Goal: Check status: Check status

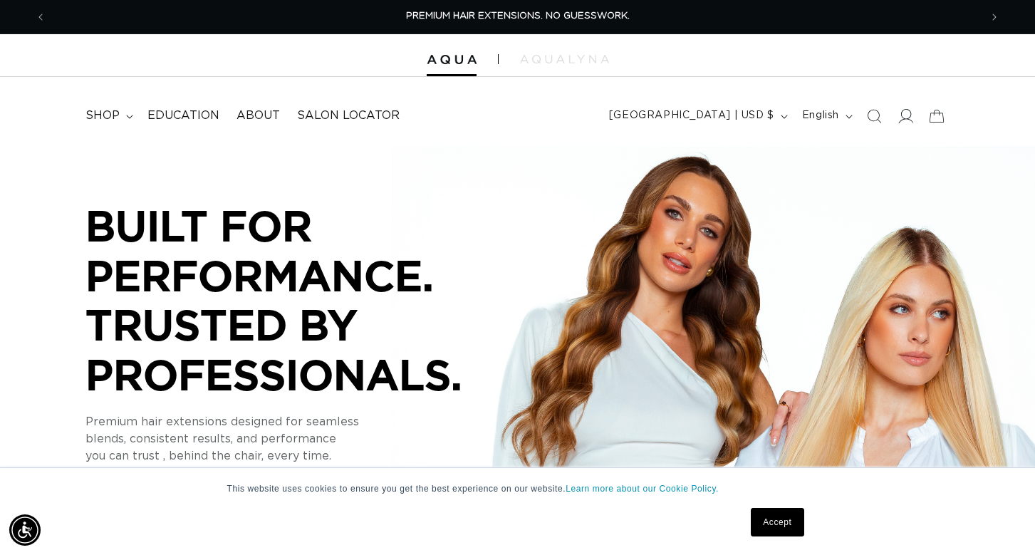
click at [905, 110] on icon at bounding box center [905, 115] width 15 height 15
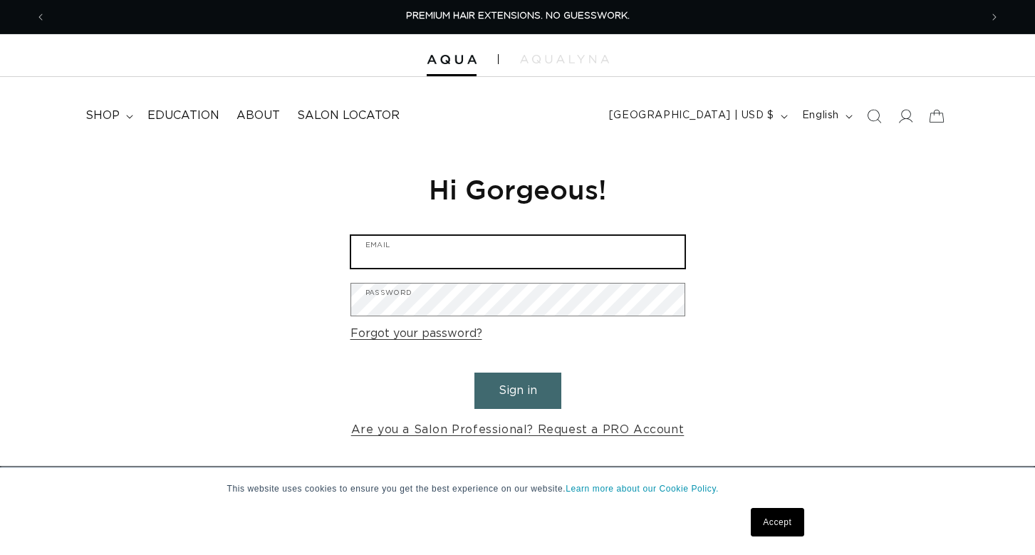
type input "ninesalonandspa@verizon.net"
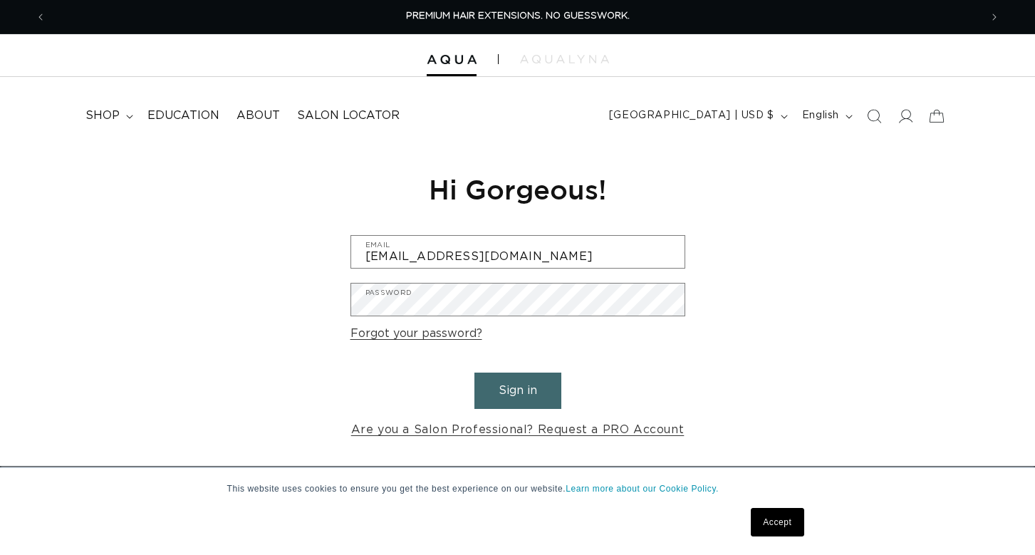
click at [501, 393] on button "Sign in" at bounding box center [517, 391] width 87 height 36
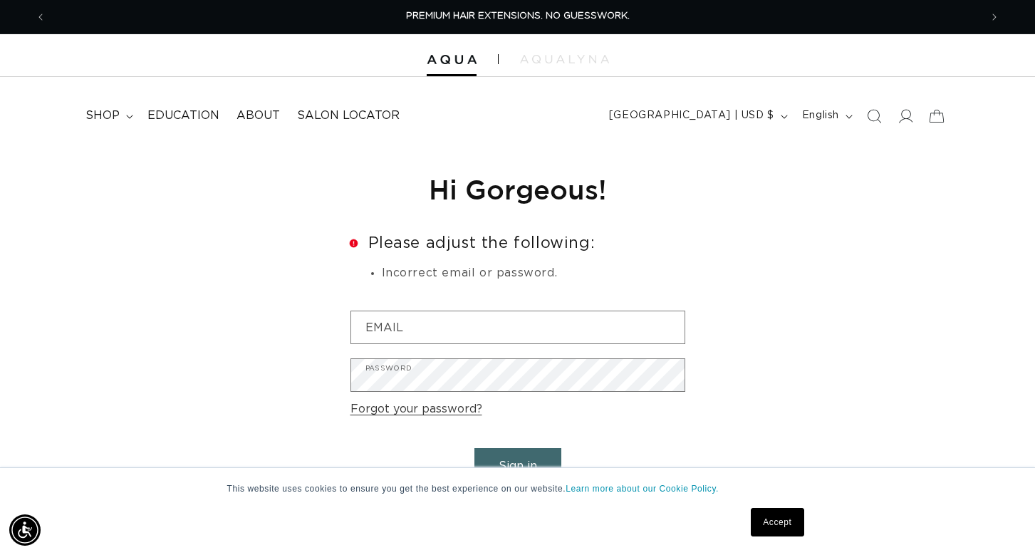
scroll to position [214, 0]
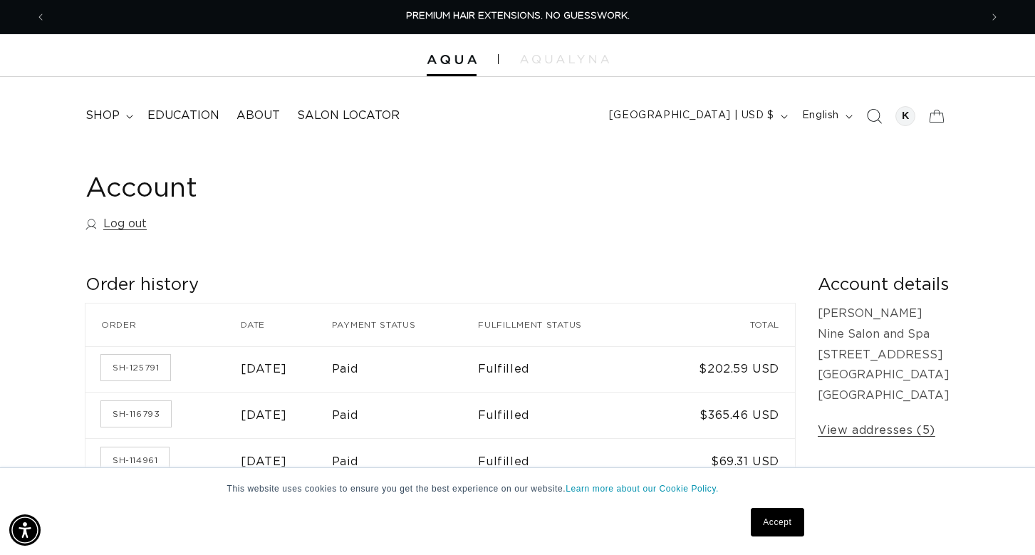
click at [874, 114] on icon "Search" at bounding box center [873, 115] width 15 height 15
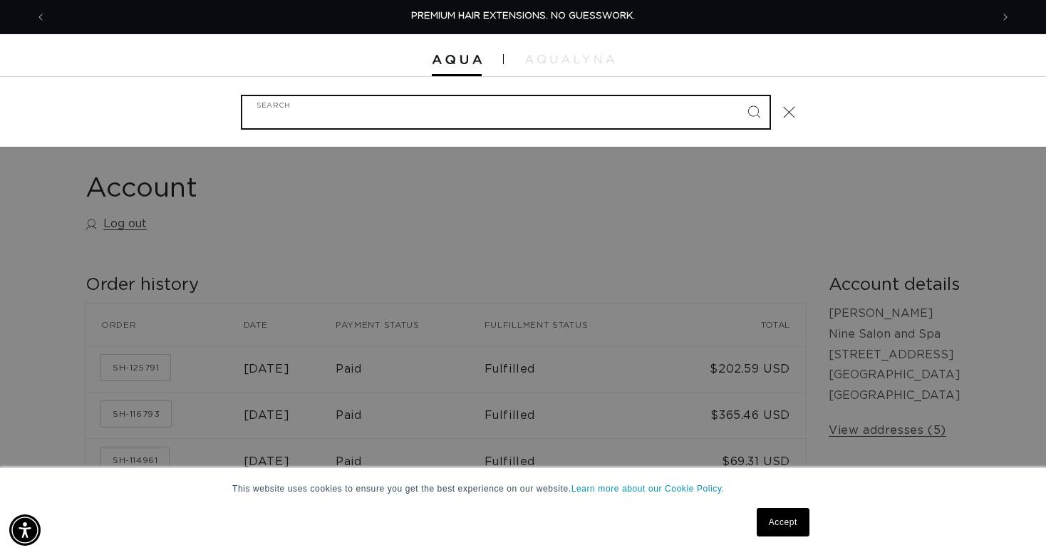
click at [284, 115] on input "Search" at bounding box center [505, 112] width 527 height 32
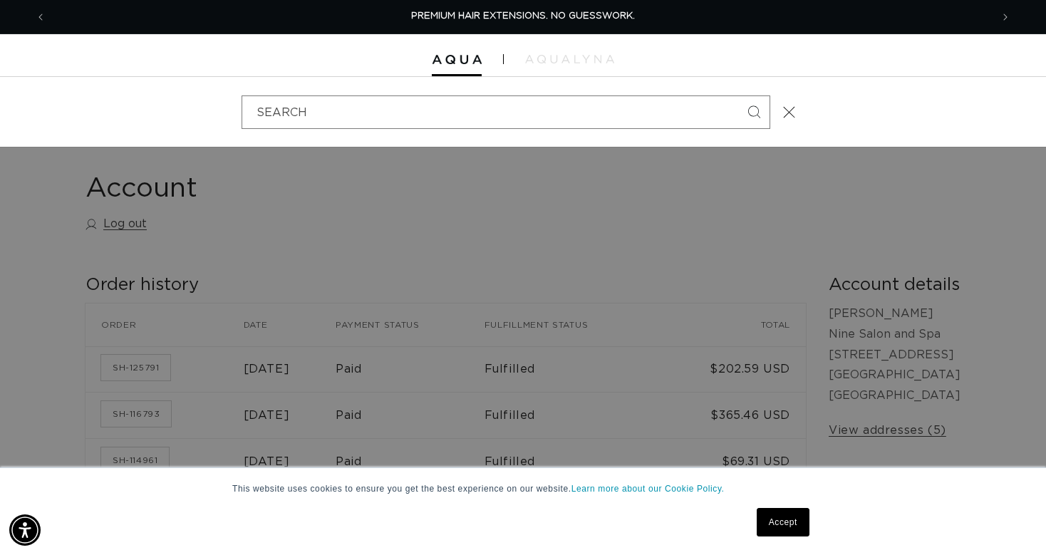
click at [881, 132] on div "Search" at bounding box center [523, 112] width 1046 height 70
click at [0, 112] on div "Search" at bounding box center [0, 112] width 0 height 0
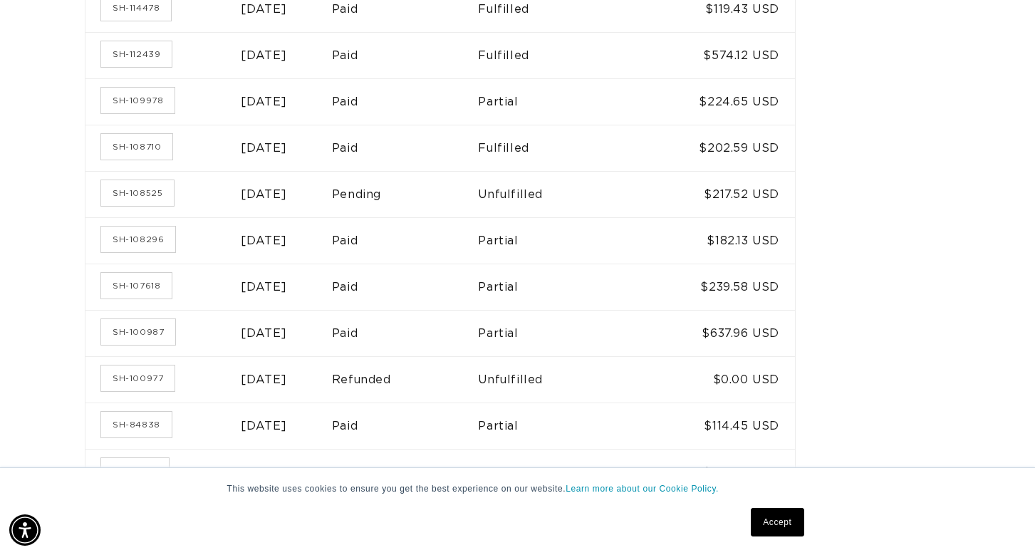
scroll to position [570, 0]
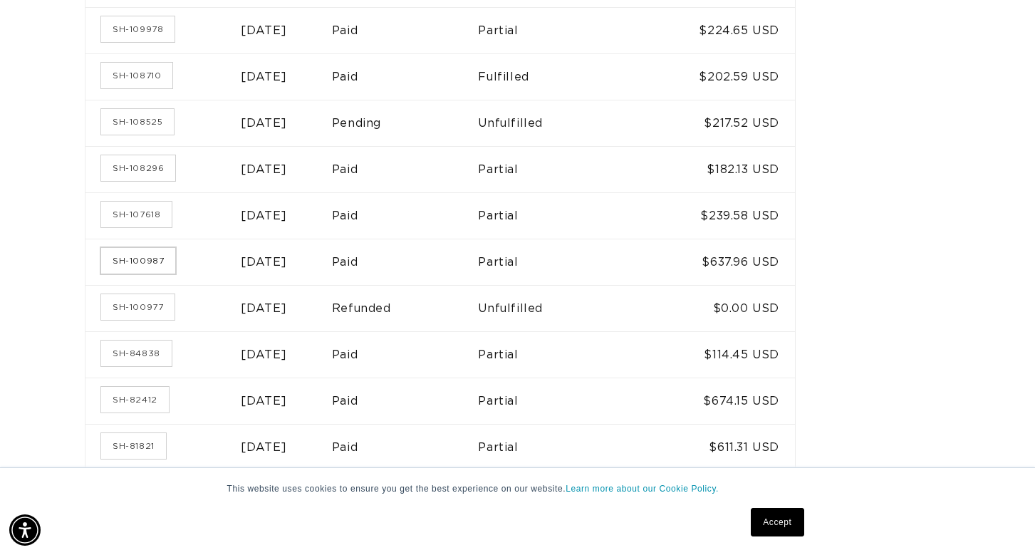
click at [135, 257] on link "SH-100987" at bounding box center [138, 261] width 74 height 26
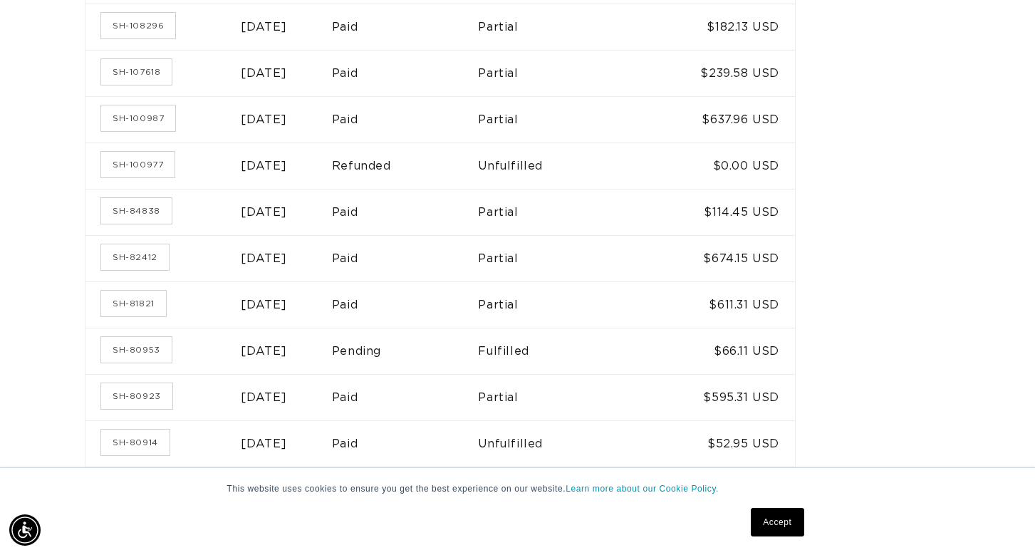
scroll to position [784, 0]
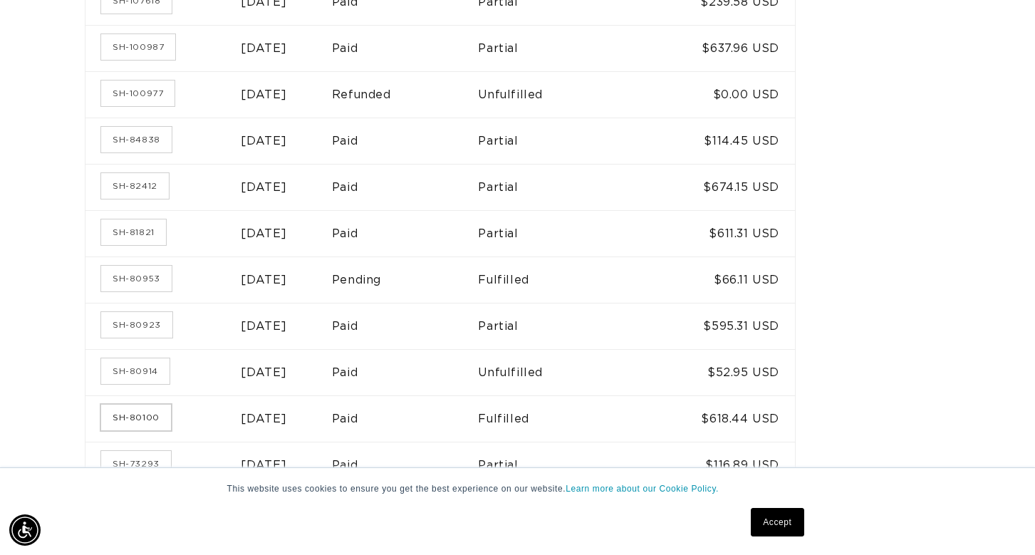
click at [141, 417] on link "SH-80100" at bounding box center [136, 418] width 70 height 26
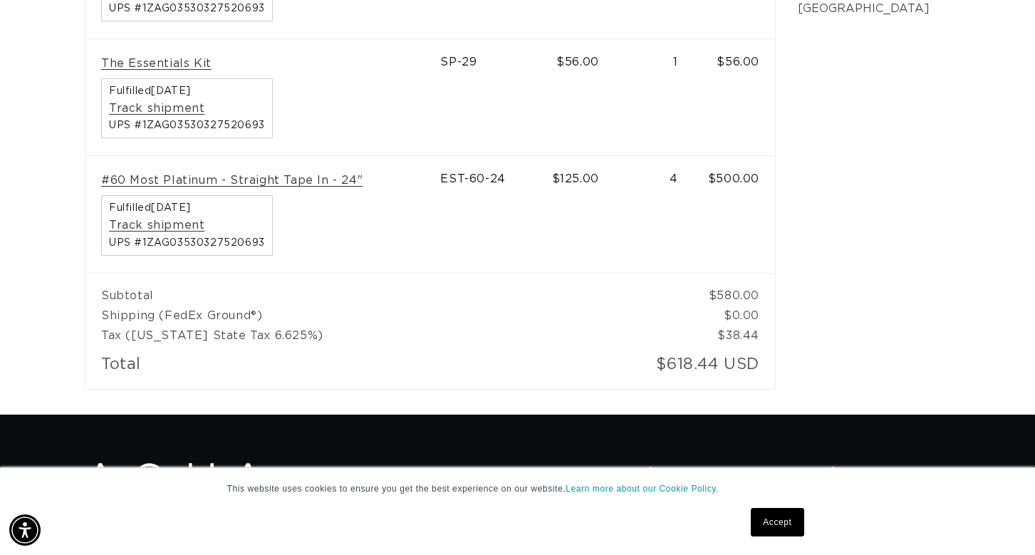
scroll to position [641, 0]
